Goal: Information Seeking & Learning: Learn about a topic

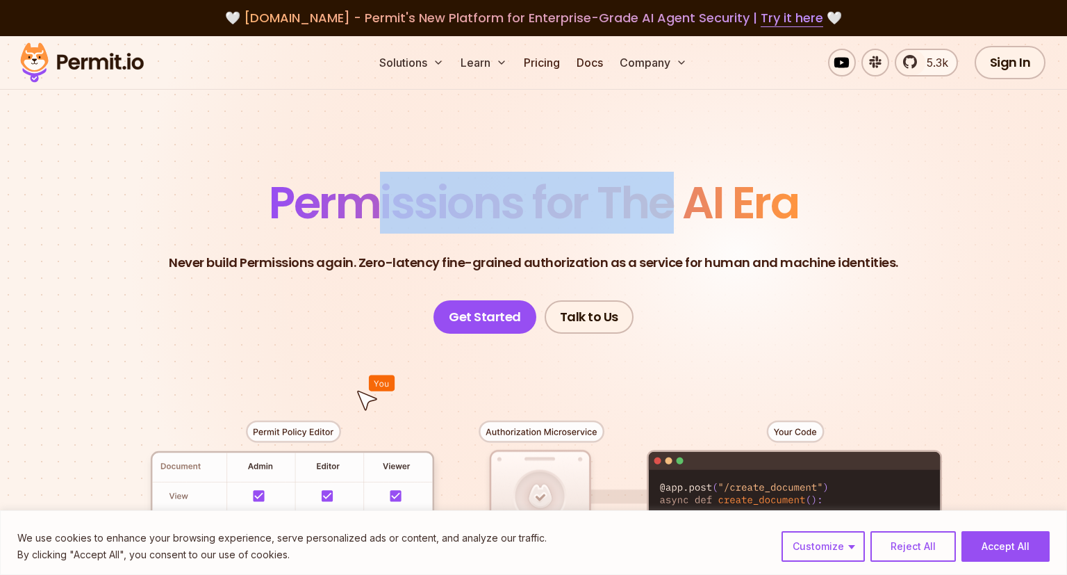
drag, startPoint x: 666, startPoint y: 210, endPoint x: 358, endPoint y: 224, distance: 308.8
click at [379, 213] on span "Permissions for The AI Era" at bounding box center [533, 203] width 529 height 62
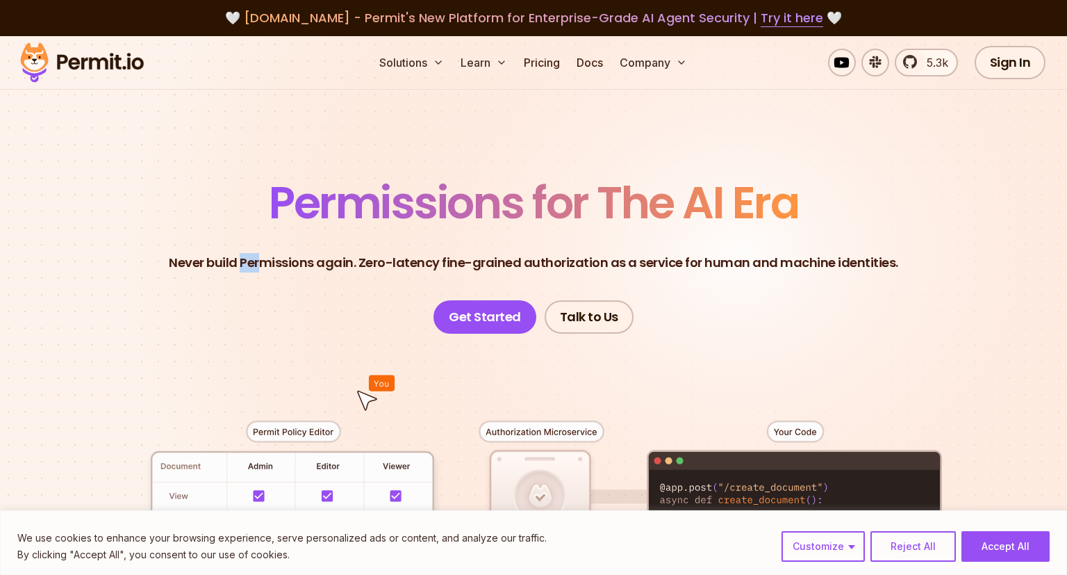
drag, startPoint x: 249, startPoint y: 263, endPoint x: 354, endPoint y: 262, distance: 104.2
click at [352, 262] on p "Never build Permissions again. Zero-latency fine-grained authorization as a ser…" at bounding box center [533, 262] width 729 height 19
drag, startPoint x: 482, startPoint y: 263, endPoint x: 276, endPoint y: 265, distance: 205.6
click at [284, 265] on p "Never build Permissions again. Zero-latency fine-grained authorization as a ser…" at bounding box center [533, 262] width 729 height 19
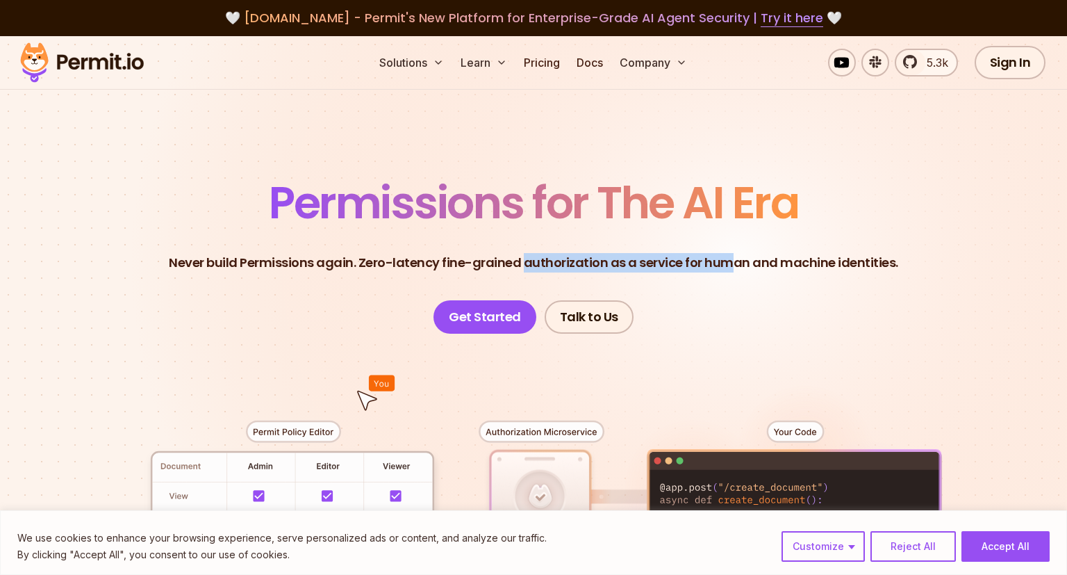
drag, startPoint x: 734, startPoint y: 268, endPoint x: 518, endPoint y: 268, distance: 216.0
click at [518, 268] on p "Never build Permissions again. Zero-latency fine-grained authorization as a ser…" at bounding box center [533, 262] width 729 height 19
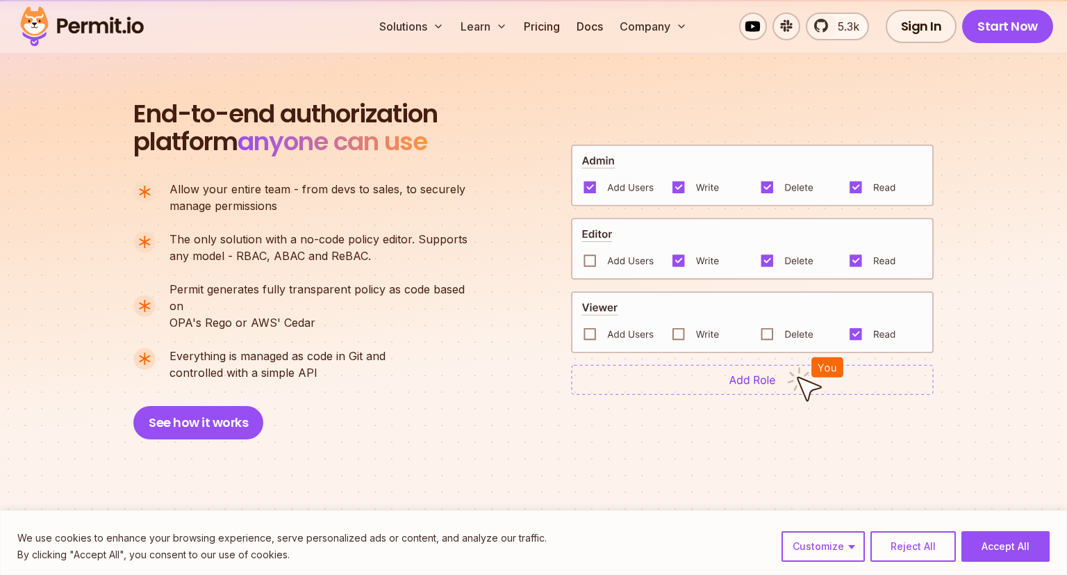
scroll to position [1247, 0]
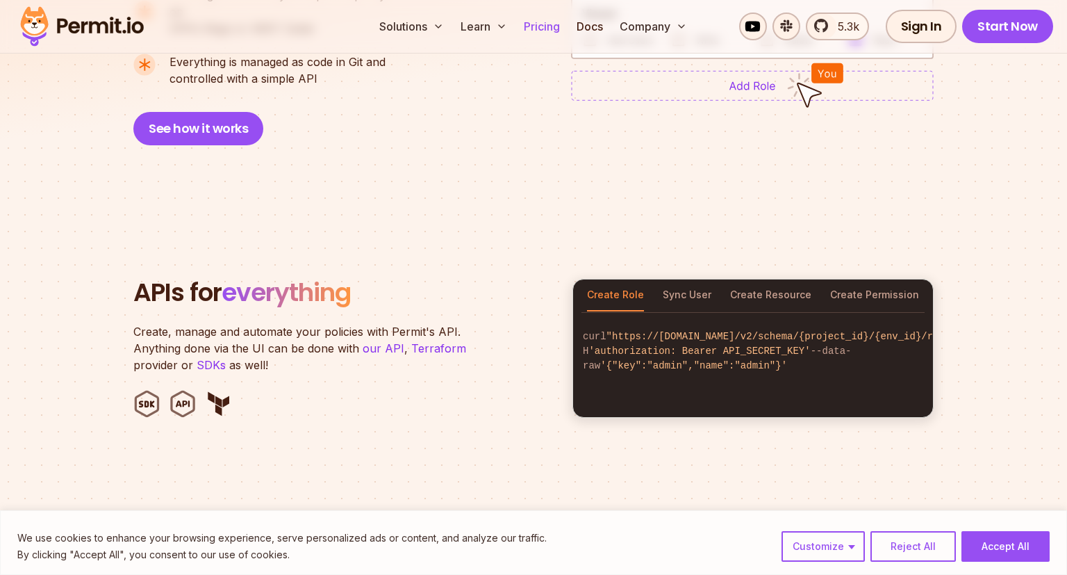
click at [546, 25] on link "Pricing" at bounding box center [541, 27] width 47 height 28
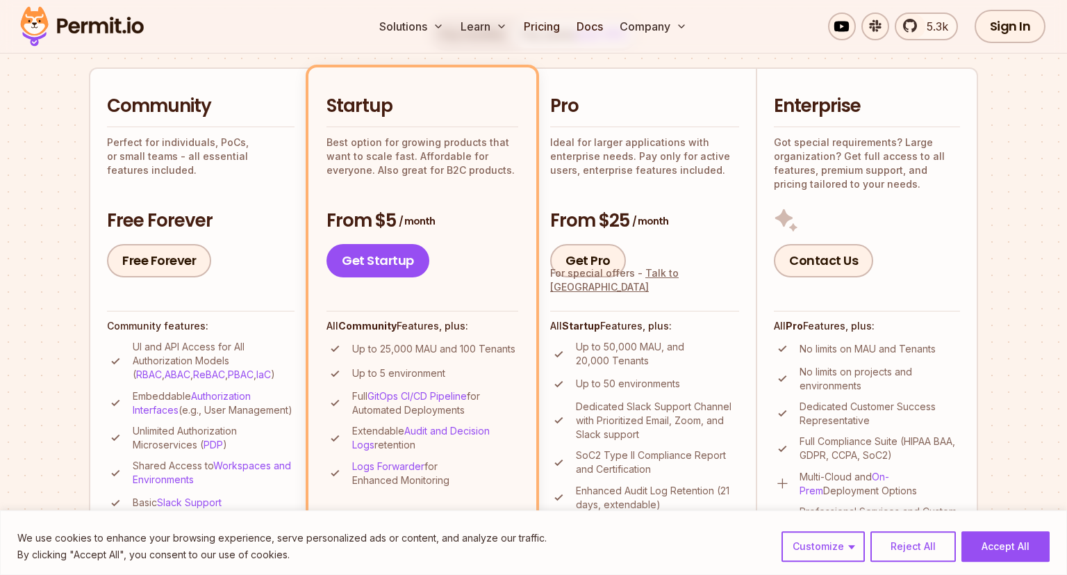
scroll to position [147, 0]
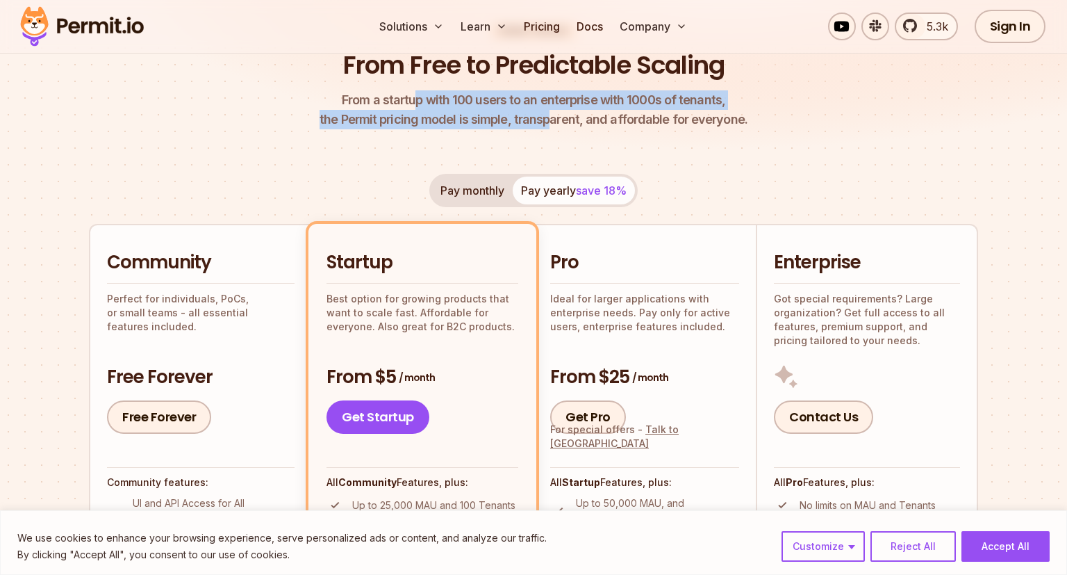
drag, startPoint x: 539, startPoint y: 117, endPoint x: 463, endPoint y: 99, distance: 78.5
click at [421, 94] on p "From a startup with 100 users to an enterprise with 1000s of tenants, the Permi…" at bounding box center [534, 109] width 428 height 39
drag, startPoint x: 713, startPoint y: 124, endPoint x: 443, endPoint y: 95, distance: 271.7
click at [443, 95] on p "From a startup with 100 users to an enterprise with 1000s of tenants, the Permi…" at bounding box center [534, 109] width 428 height 39
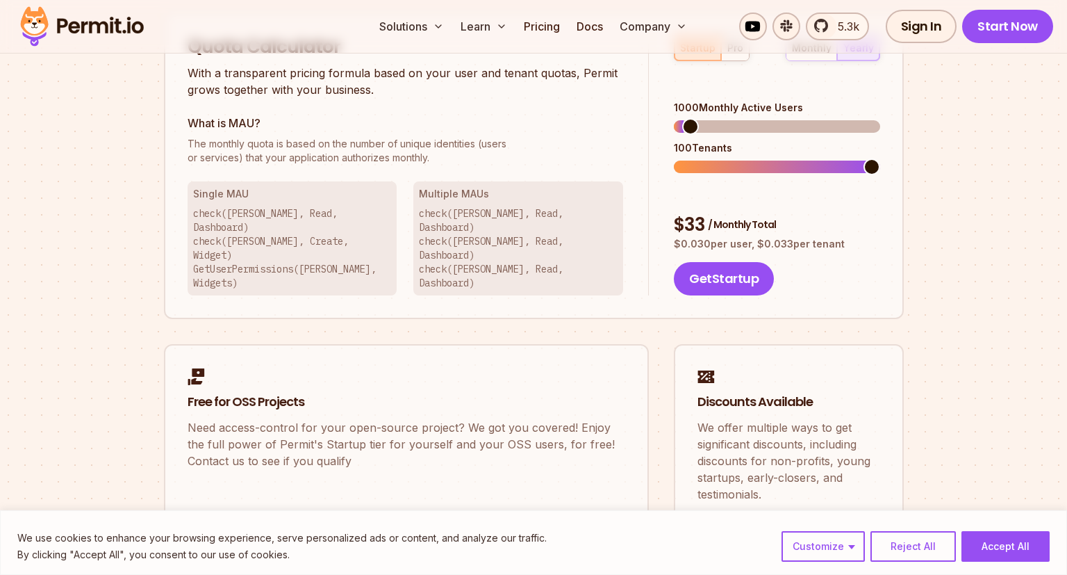
scroll to position [880, 0]
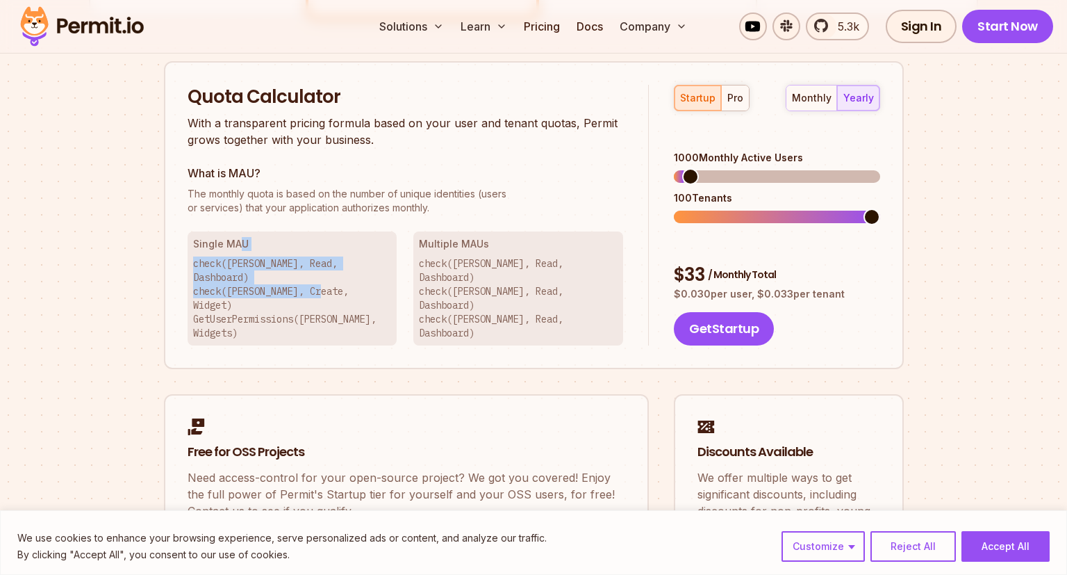
drag, startPoint x: 324, startPoint y: 276, endPoint x: 238, endPoint y: 250, distance: 90.8
click at [238, 251] on div "Single MAU check([PERSON_NAME], Read, Dashboard) check([PERSON_NAME], Create, W…" at bounding box center [293, 288] width 210 height 114
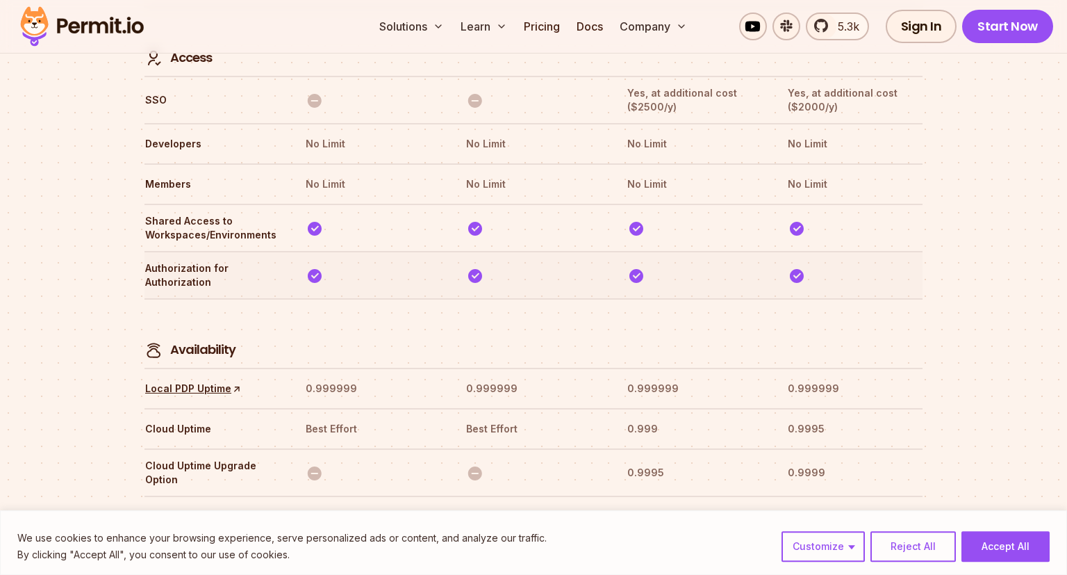
scroll to position [4254, 0]
